Goal: Go to known website: Access a specific website the user already knows

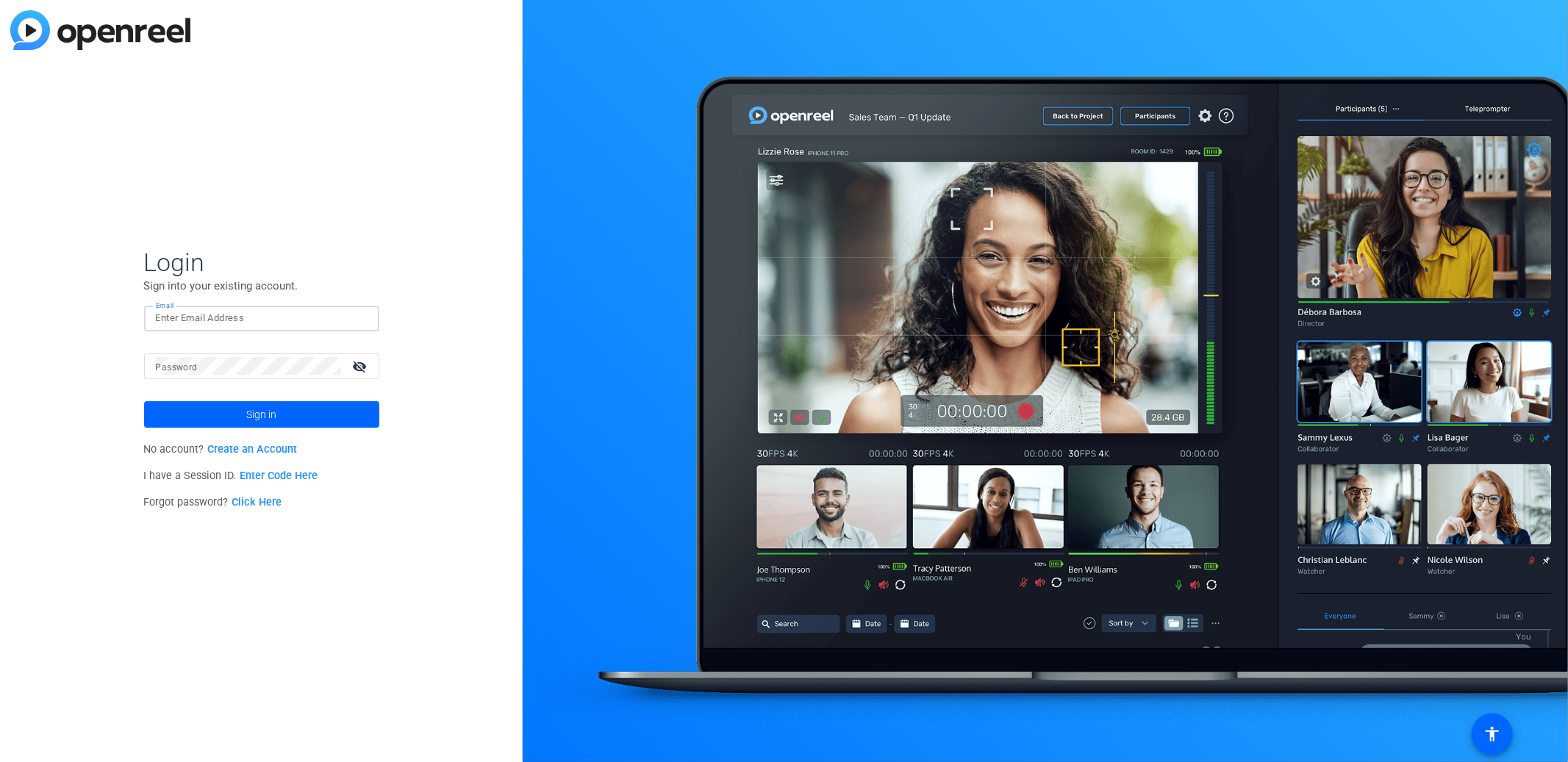
click at [246, 312] on input "Email" at bounding box center [261, 318] width 212 height 17
type input "tfreeman@openreel.com"
click at [243, 416] on span at bounding box center [261, 414] width 235 height 35
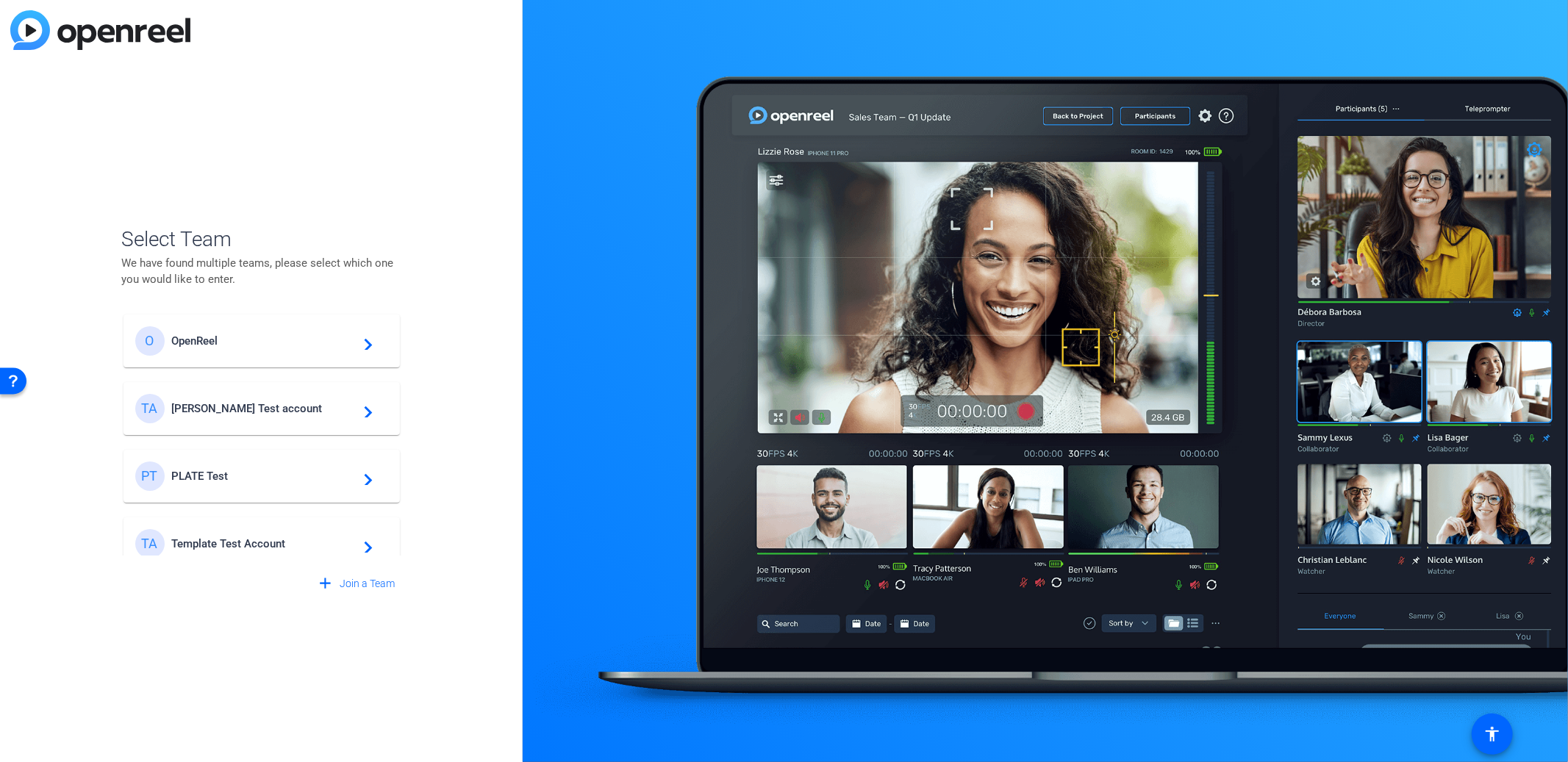
click at [250, 535] on div "TA Template Test Account navigate_next" at bounding box center [261, 543] width 253 height 29
